Goal: Information Seeking & Learning: Learn about a topic

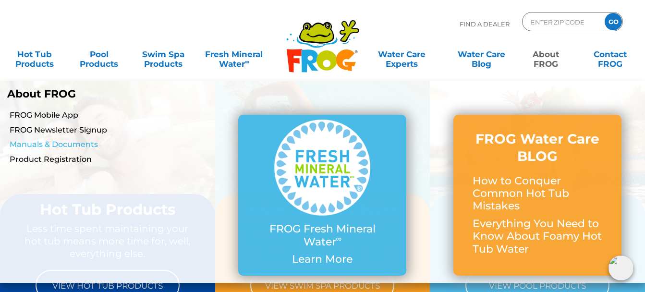
click at [90, 143] on link "Manuals & Documents" at bounding box center [112, 144] width 205 height 11
click at [548, 60] on link "About FROG" at bounding box center [546, 54] width 50 height 19
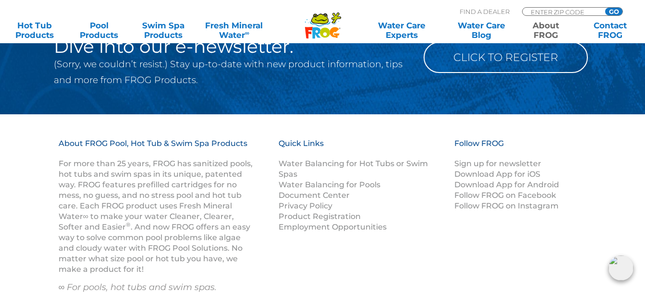
scroll to position [1680, 0]
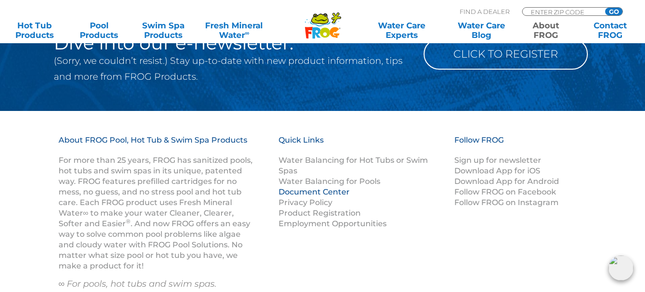
click at [333, 191] on link "Document Center" at bounding box center [313, 191] width 71 height 9
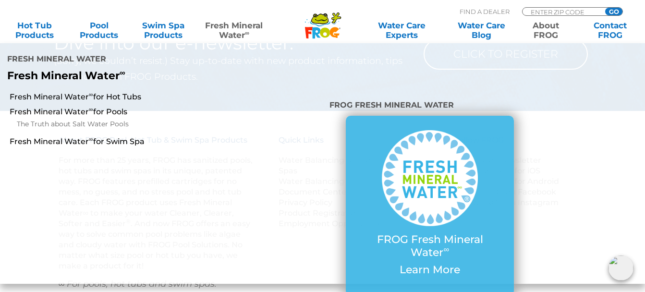
click at [225, 33] on link "Fresh Mineral Water ∞" at bounding box center [234, 30] width 62 height 19
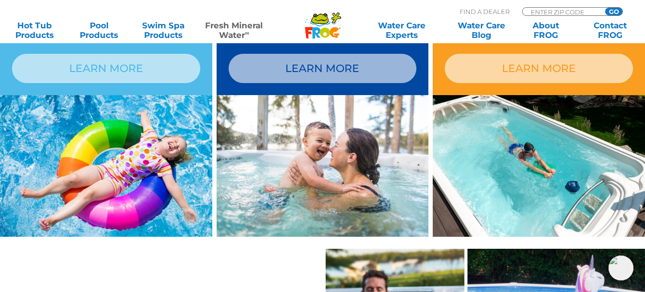
scroll to position [864, 0]
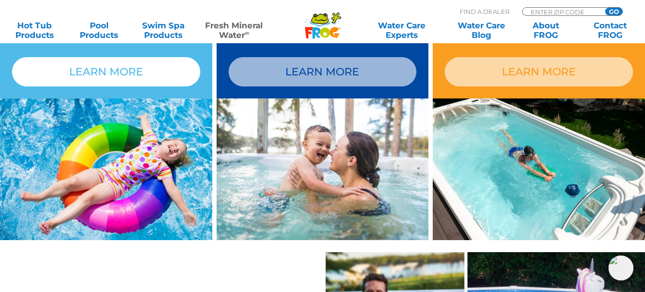
click at [130, 74] on link "LEARN MORE" at bounding box center [106, 71] width 188 height 29
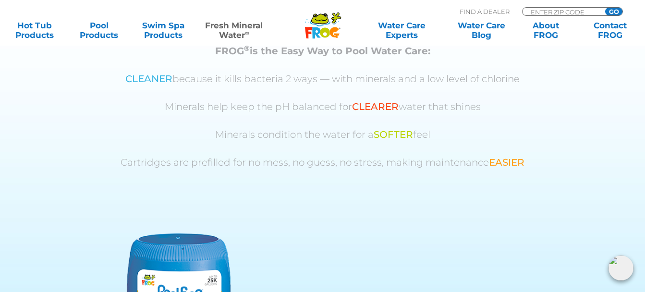
scroll to position [556, 0]
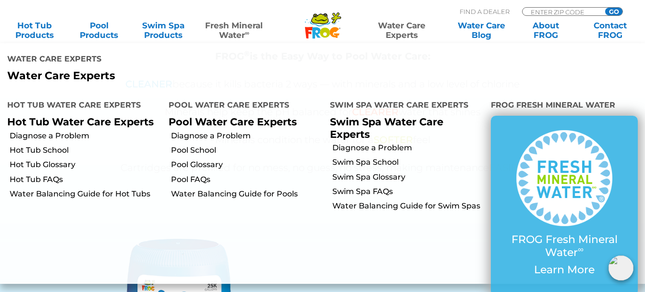
click at [408, 25] on link "Water Care Experts" at bounding box center [401, 30] width 81 height 19
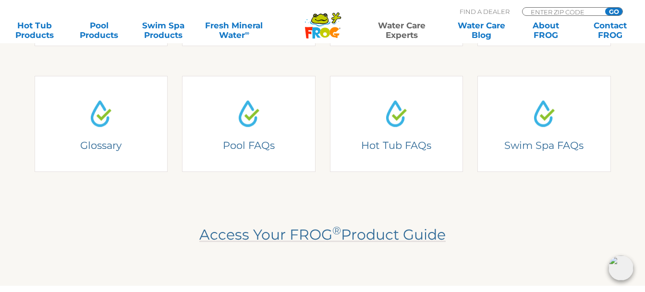
scroll to position [384, 0]
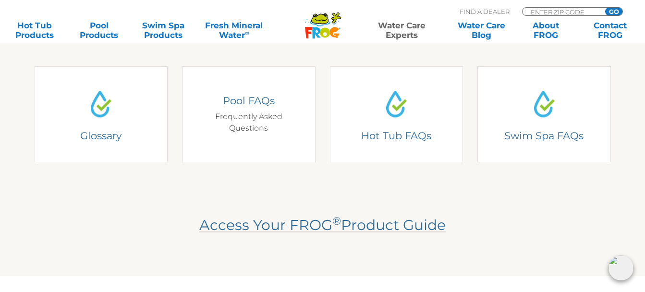
click at [232, 116] on div "Pool FAQs Frequently Asked Questions" at bounding box center [249, 114] width 106 height 40
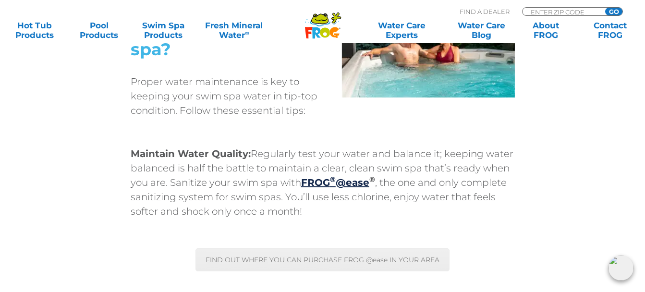
scroll to position [2784, 0]
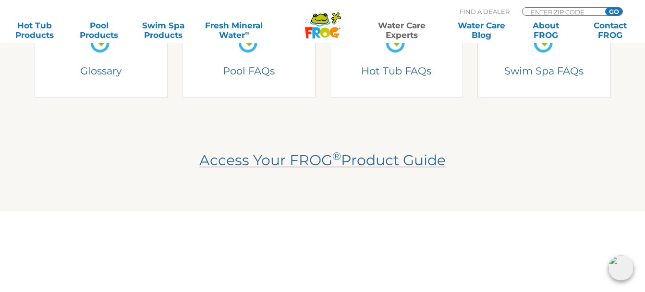
scroll to position [432, 0]
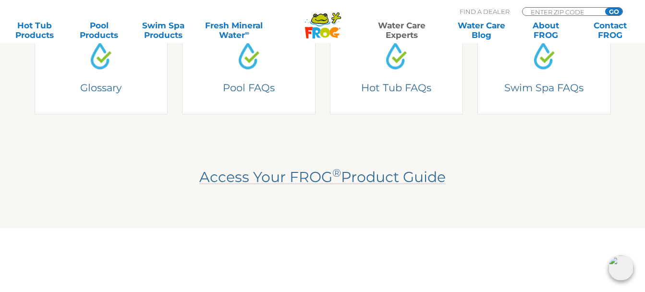
click at [280, 180] on span "Access Your FROG ® Product Guide" at bounding box center [322, 177] width 246 height 18
